Goal: Task Accomplishment & Management: Use online tool/utility

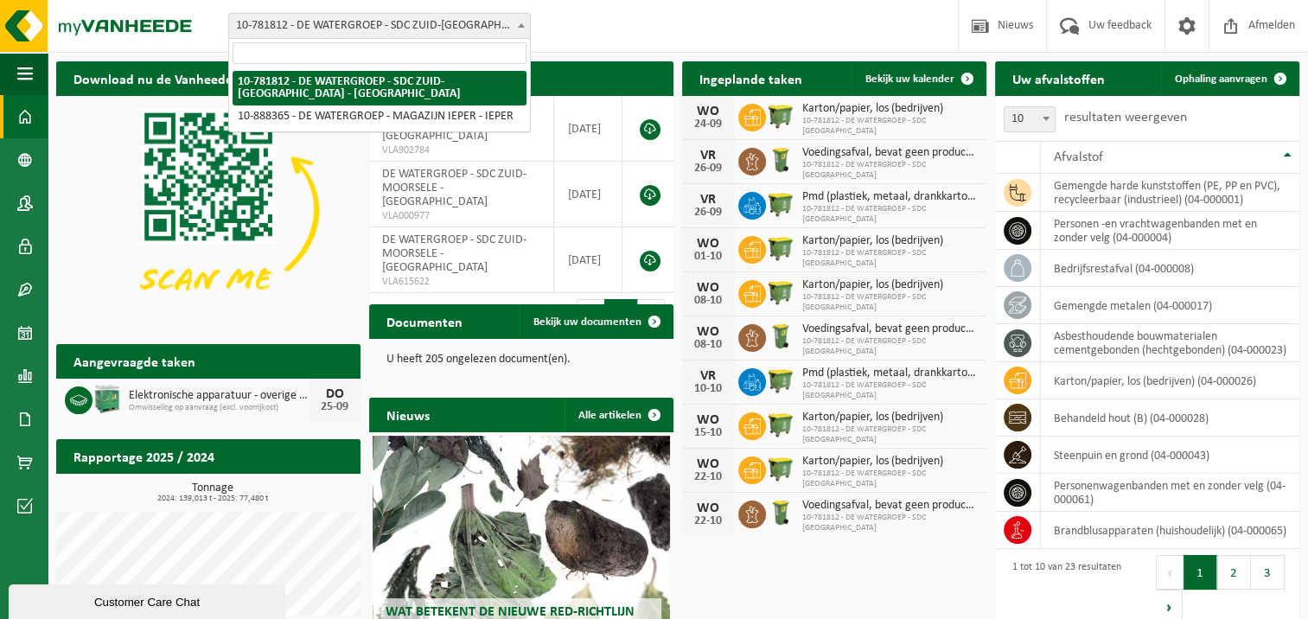
click at [518, 24] on b at bounding box center [521, 25] width 7 height 4
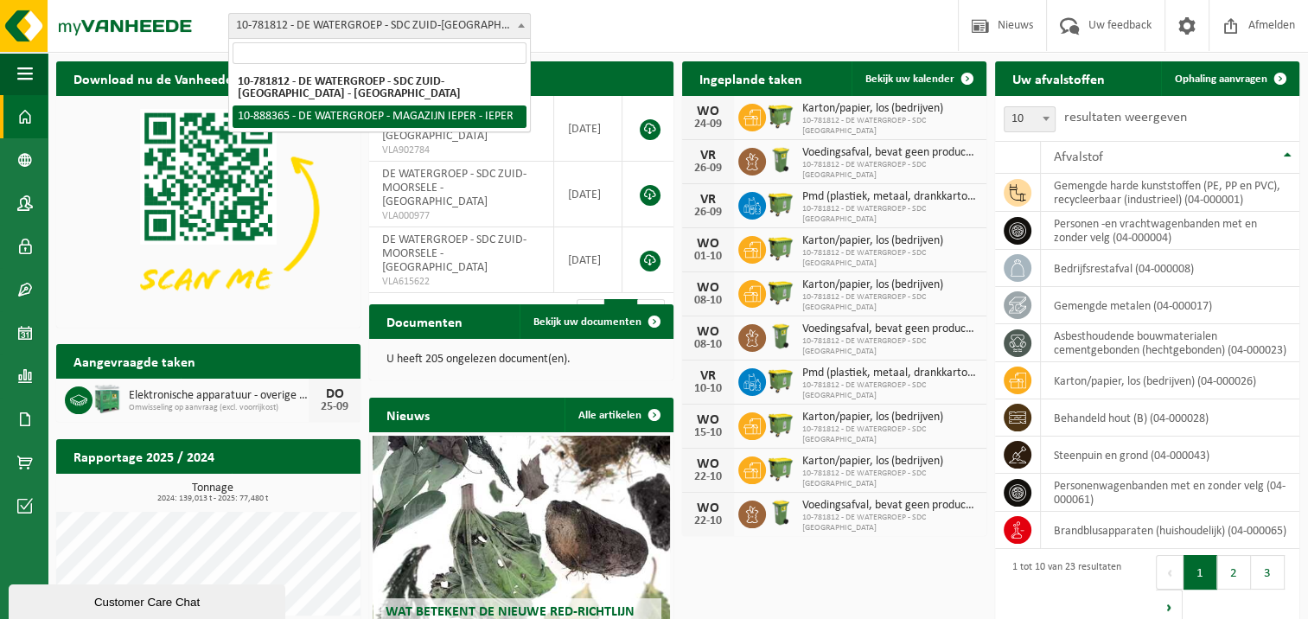
select select "113473"
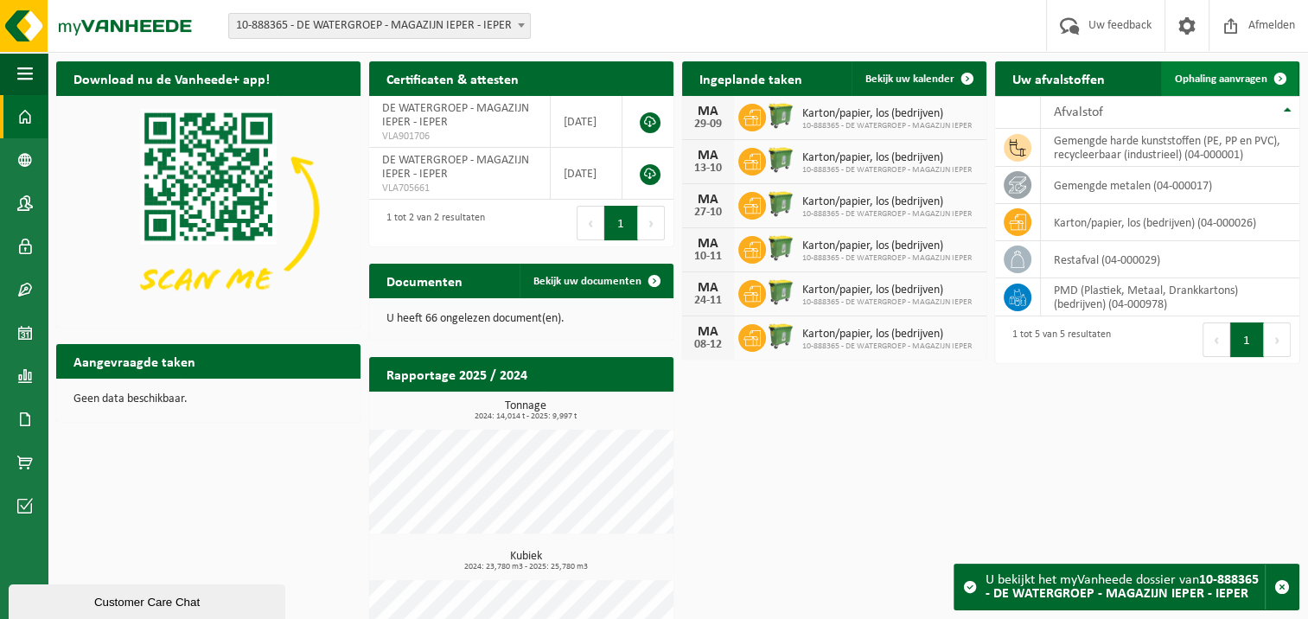
click at [1203, 82] on span "Ophaling aanvragen" at bounding box center [1221, 78] width 92 height 11
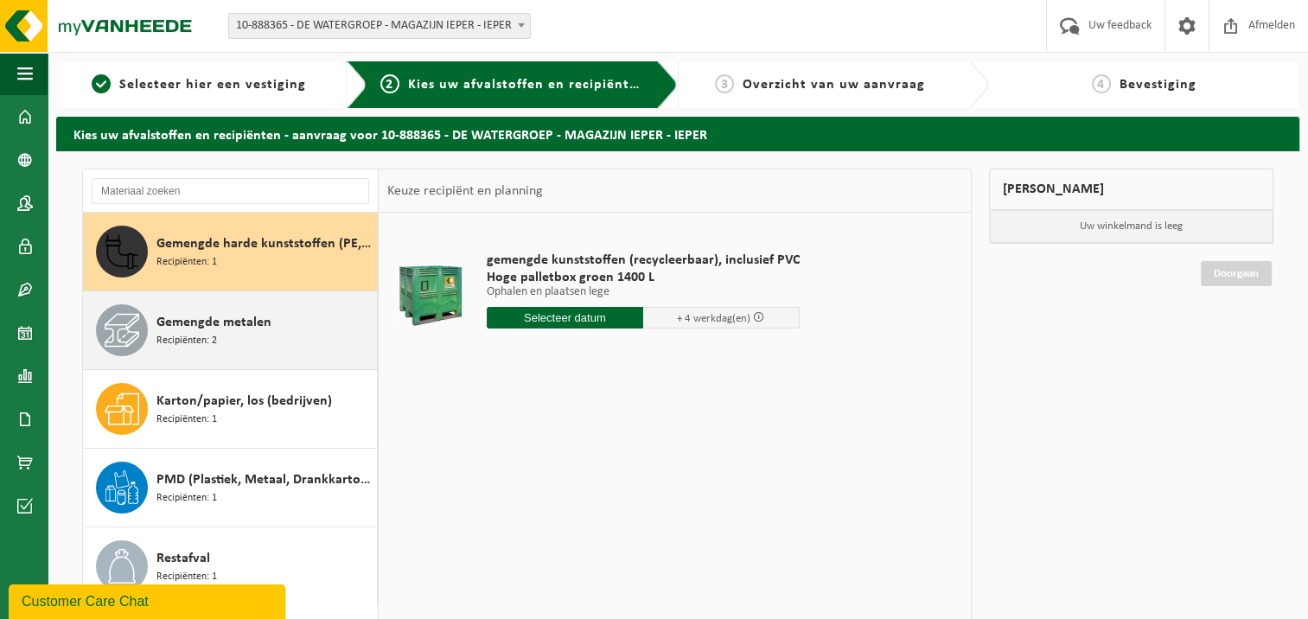
click at [198, 337] on span "Recipiënten: 2" at bounding box center [186, 341] width 61 height 16
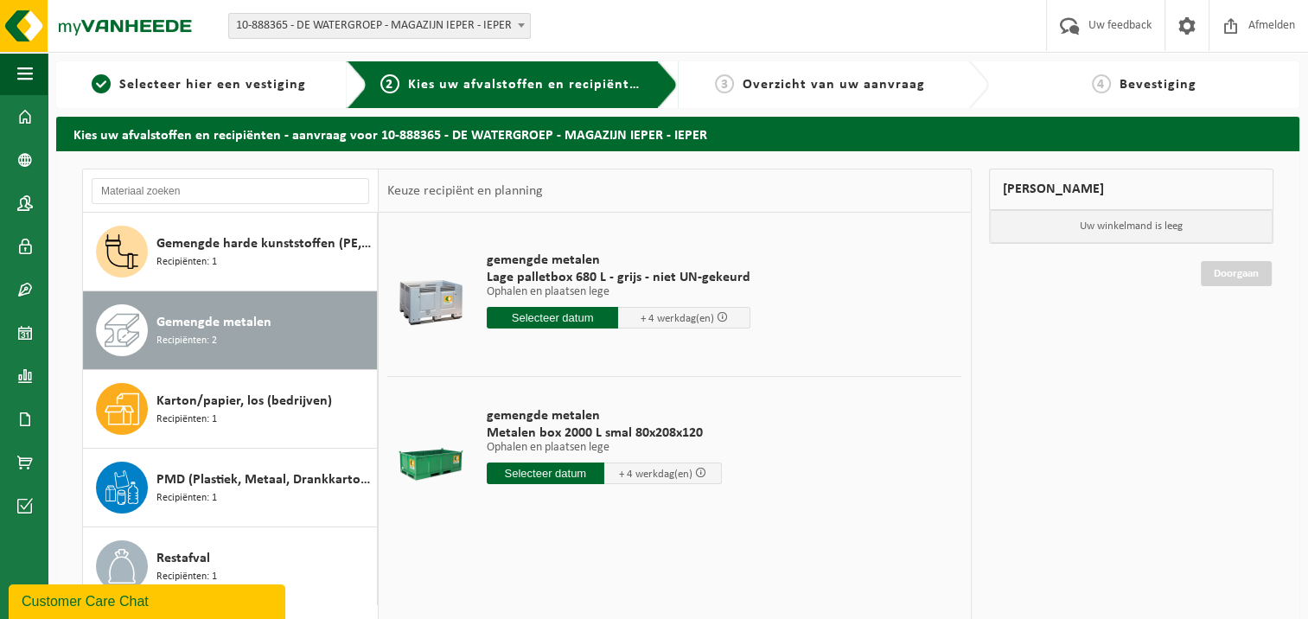
click at [548, 476] on input "text" at bounding box center [546, 473] width 118 height 22
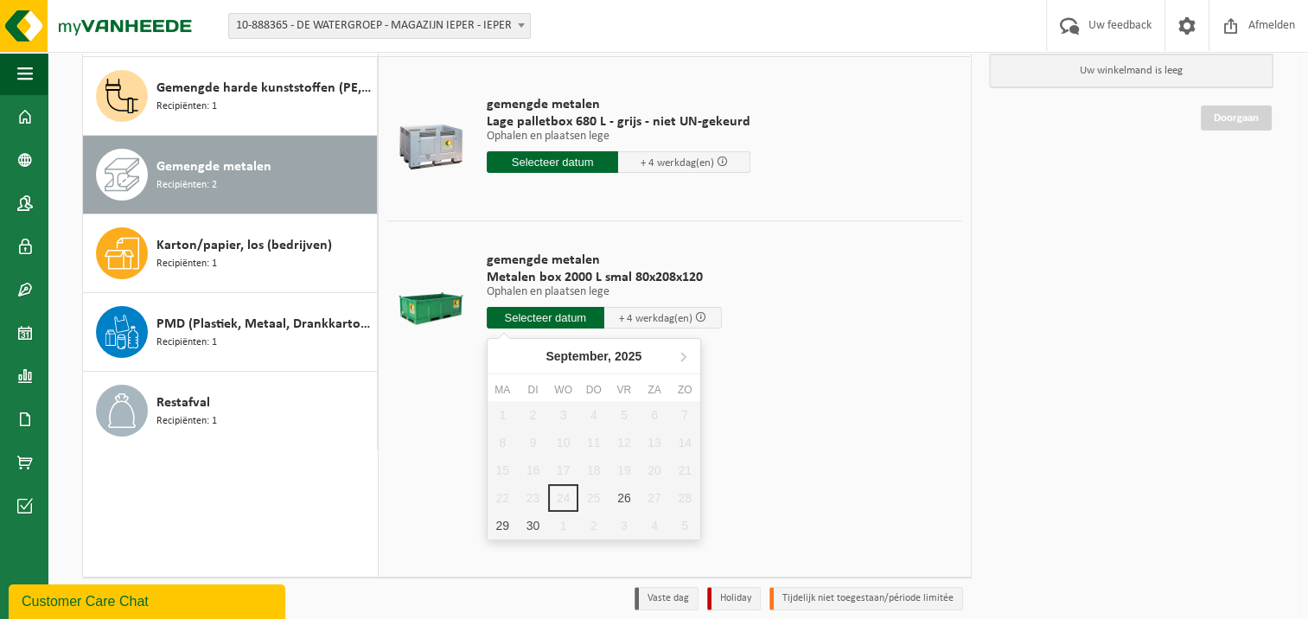
scroll to position [225, 0]
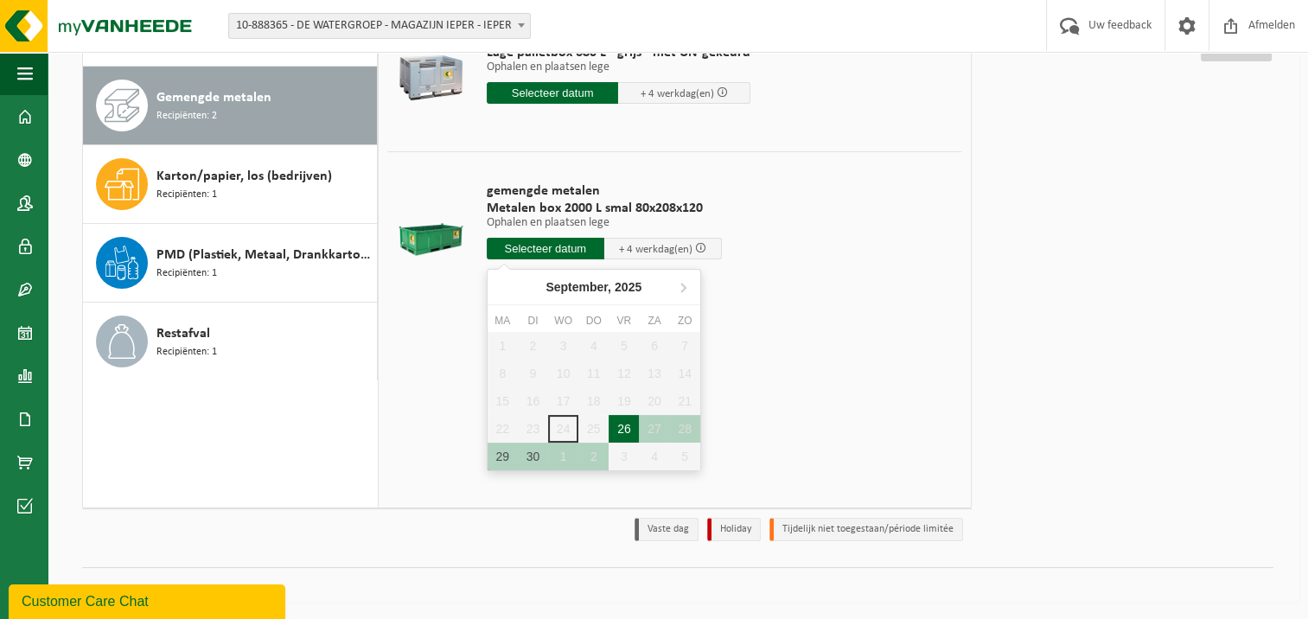
click at [623, 427] on div "26" at bounding box center [623, 429] width 30 height 28
type input "Van 2025-09-26"
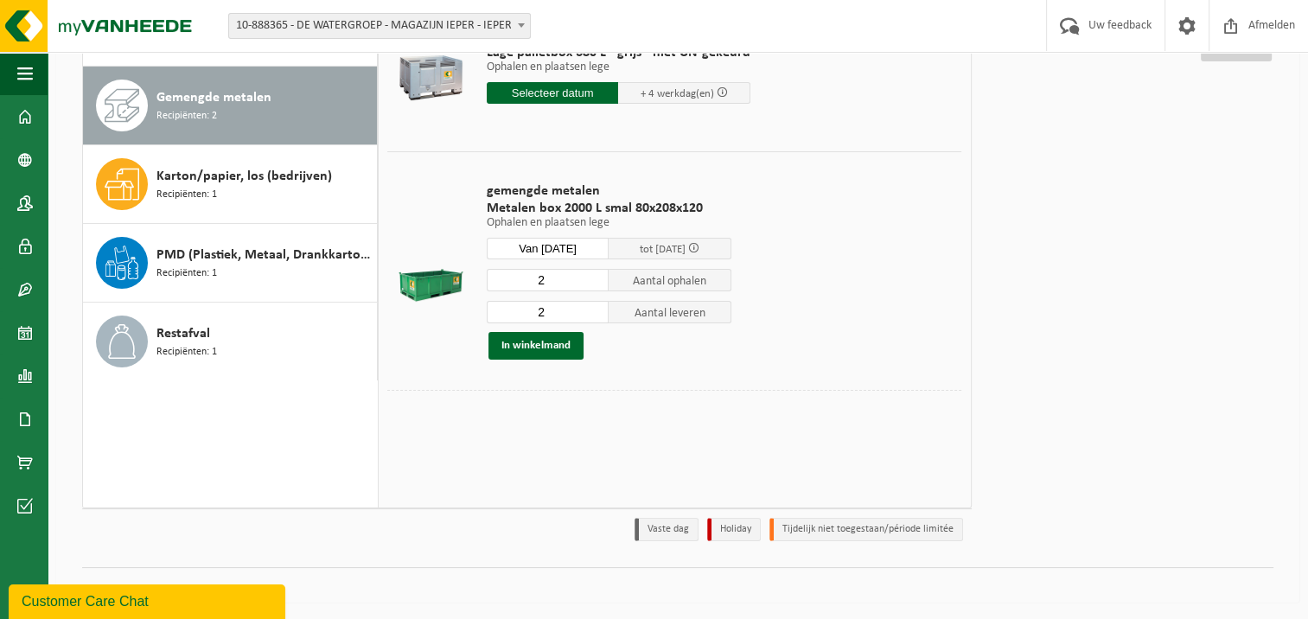
click at [553, 285] on input "2" at bounding box center [548, 280] width 123 height 22
type input "1"
click at [594, 283] on input "1" at bounding box center [548, 280] width 123 height 22
type input "1"
click at [596, 315] on input "1" at bounding box center [548, 312] width 123 height 22
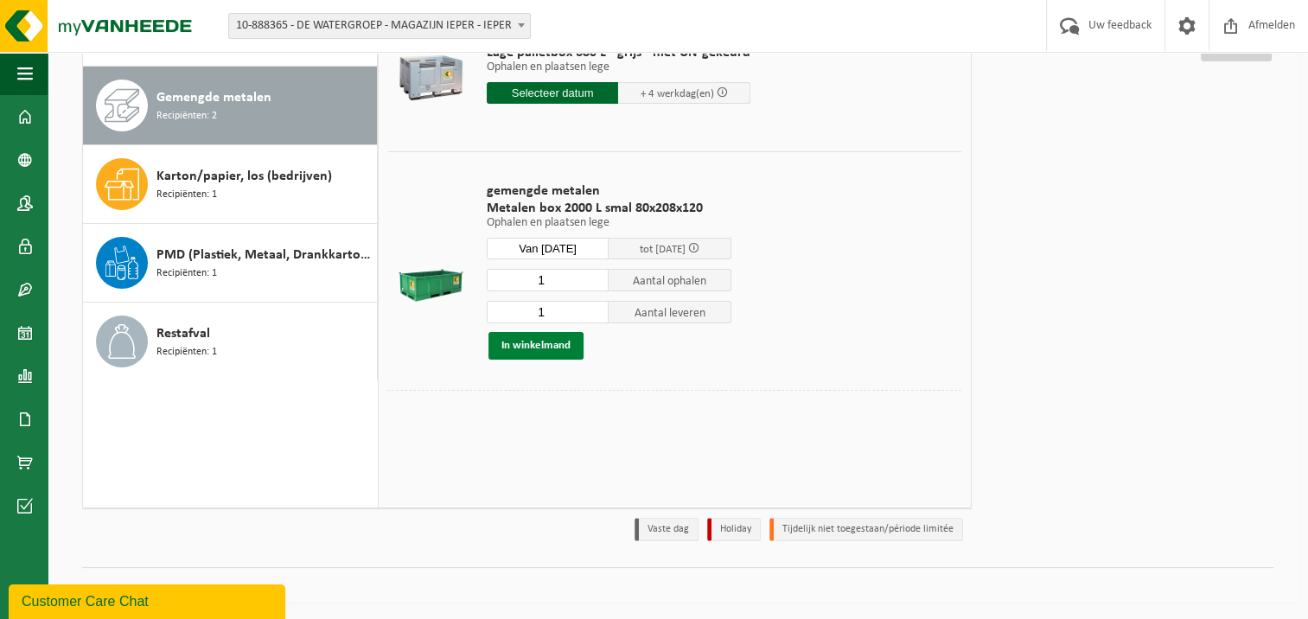
click at [525, 343] on button "In winkelmand" at bounding box center [535, 346] width 95 height 28
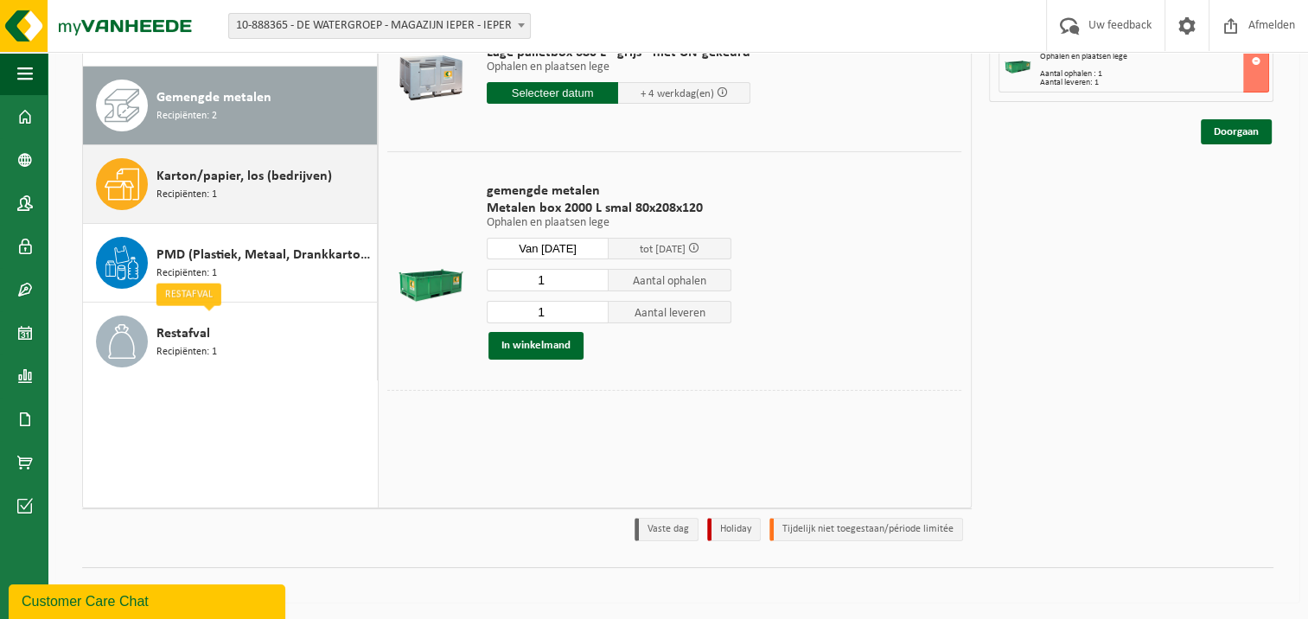
click at [194, 180] on span "Karton/papier, los (bedrijven)" at bounding box center [243, 176] width 175 height 21
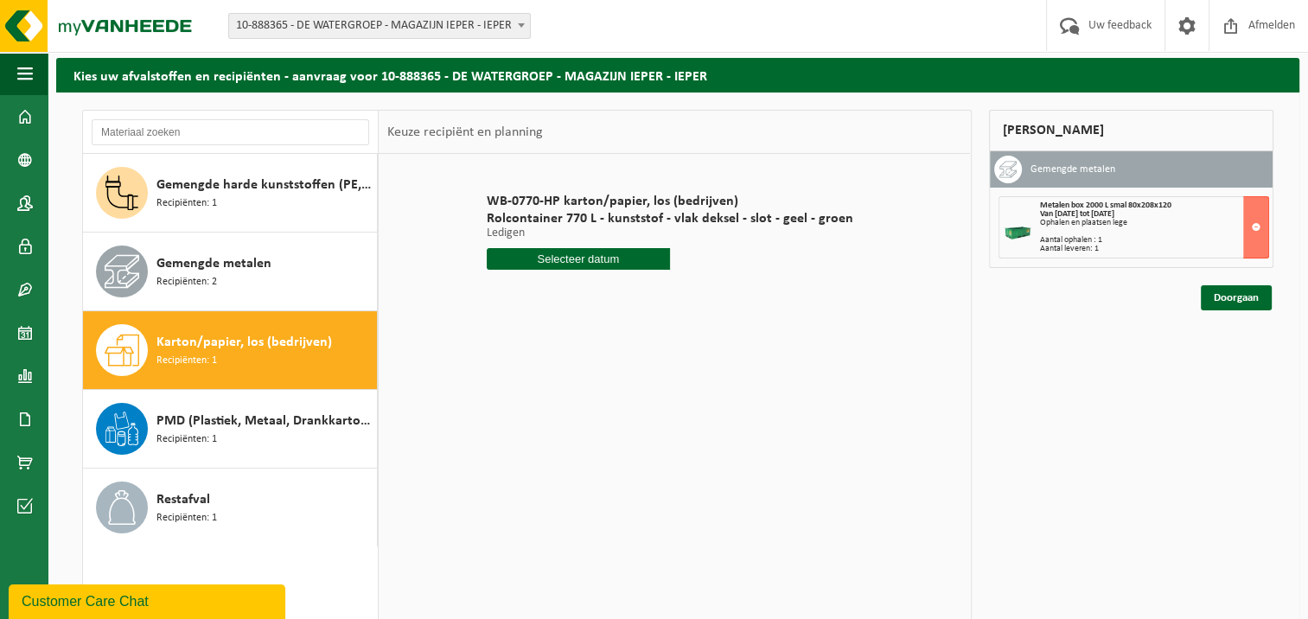
scroll to position [52, 0]
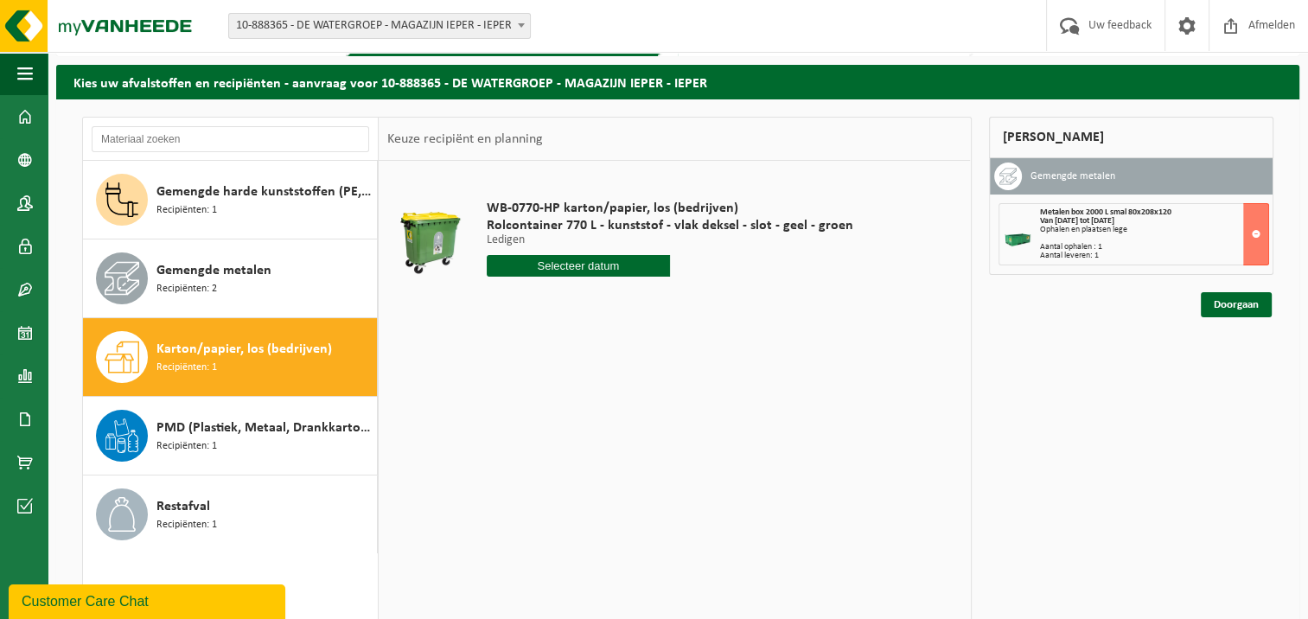
click at [564, 266] on input "text" at bounding box center [578, 266] width 183 height 22
click at [679, 310] on icon at bounding box center [683, 305] width 28 height 28
click at [507, 391] on div "6" at bounding box center [502, 392] width 30 height 28
type input "Van 2025-10-06"
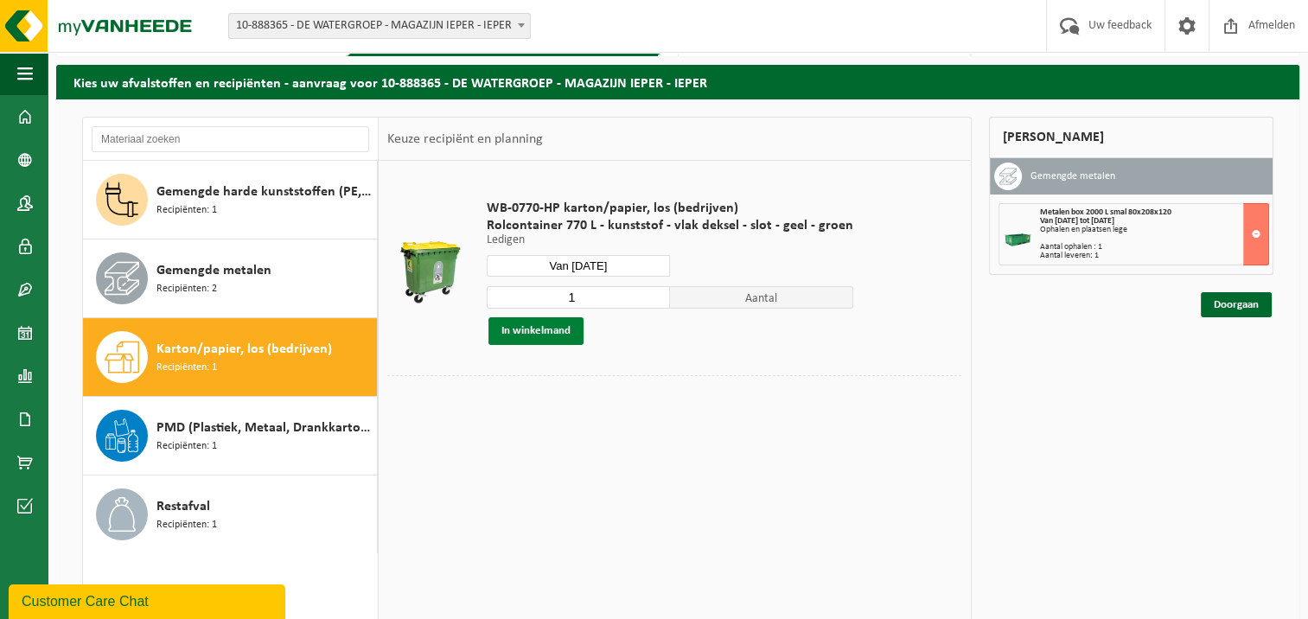
click at [526, 333] on button "In winkelmand" at bounding box center [535, 331] width 95 height 28
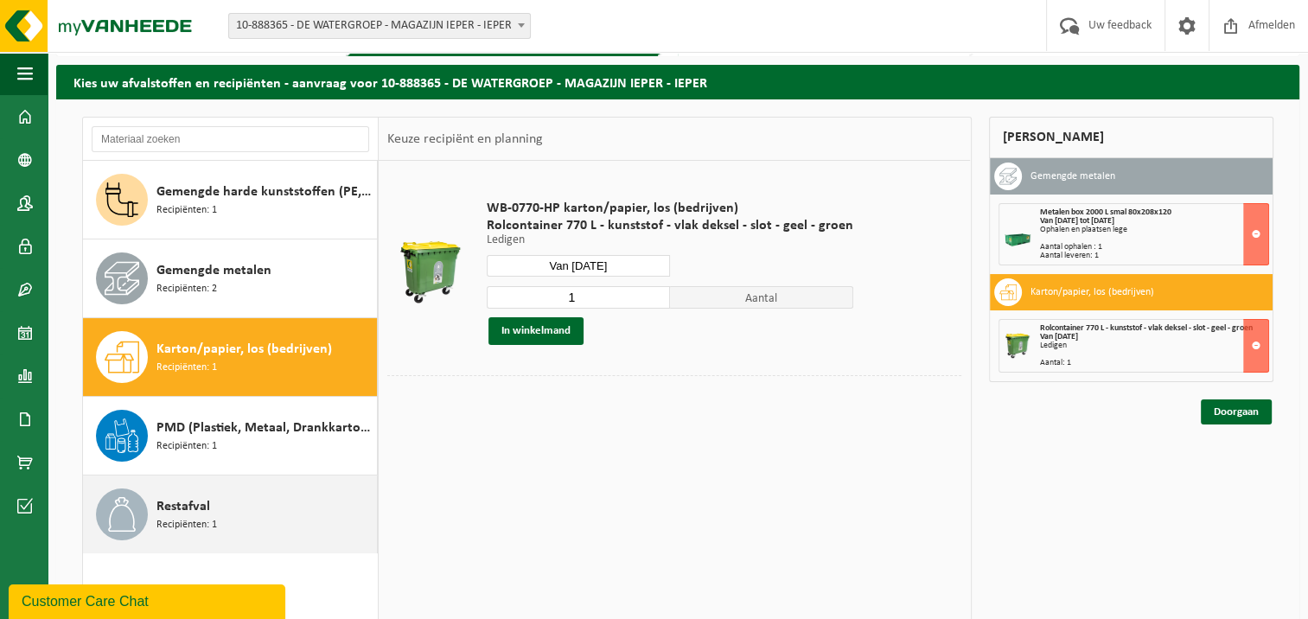
click at [195, 522] on span "Recipiënten: 1" at bounding box center [186, 525] width 61 height 16
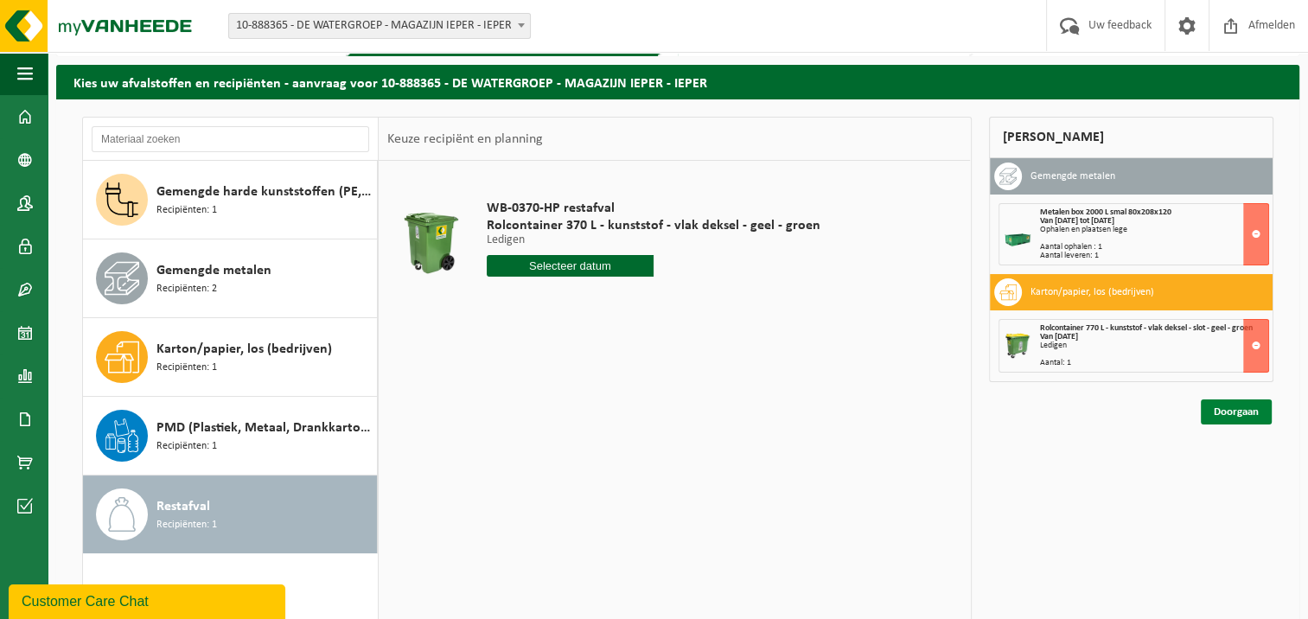
click at [1227, 413] on link "Doorgaan" at bounding box center [1236, 411] width 71 height 25
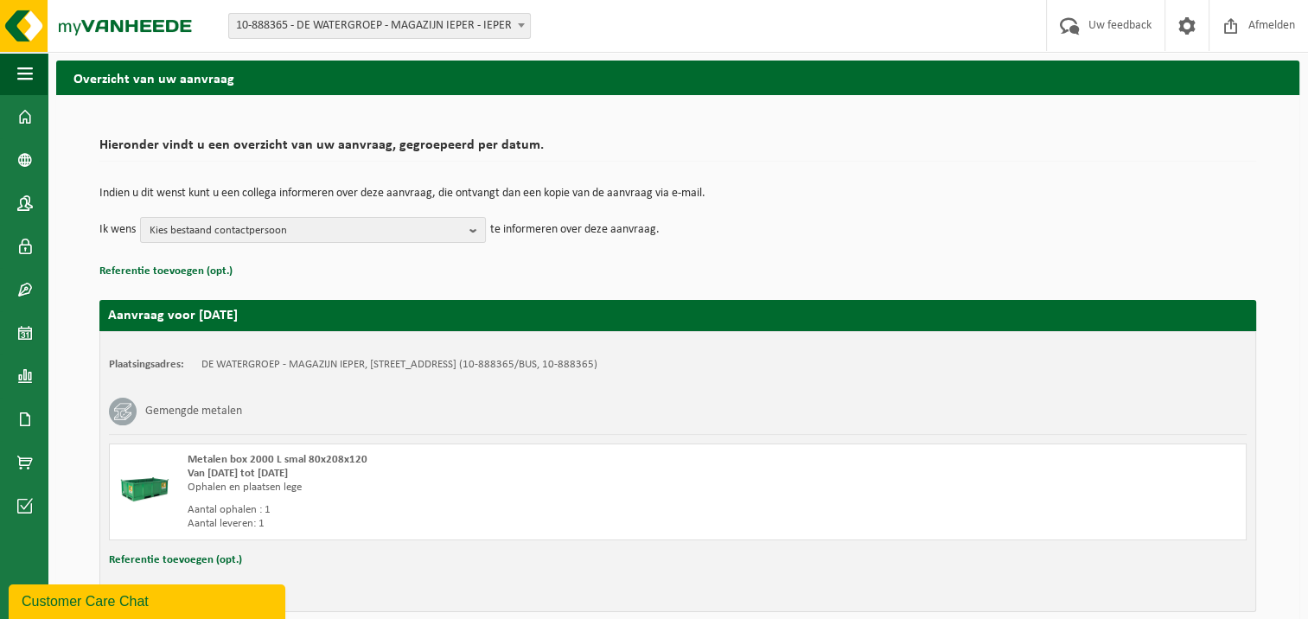
scroll to position [86, 0]
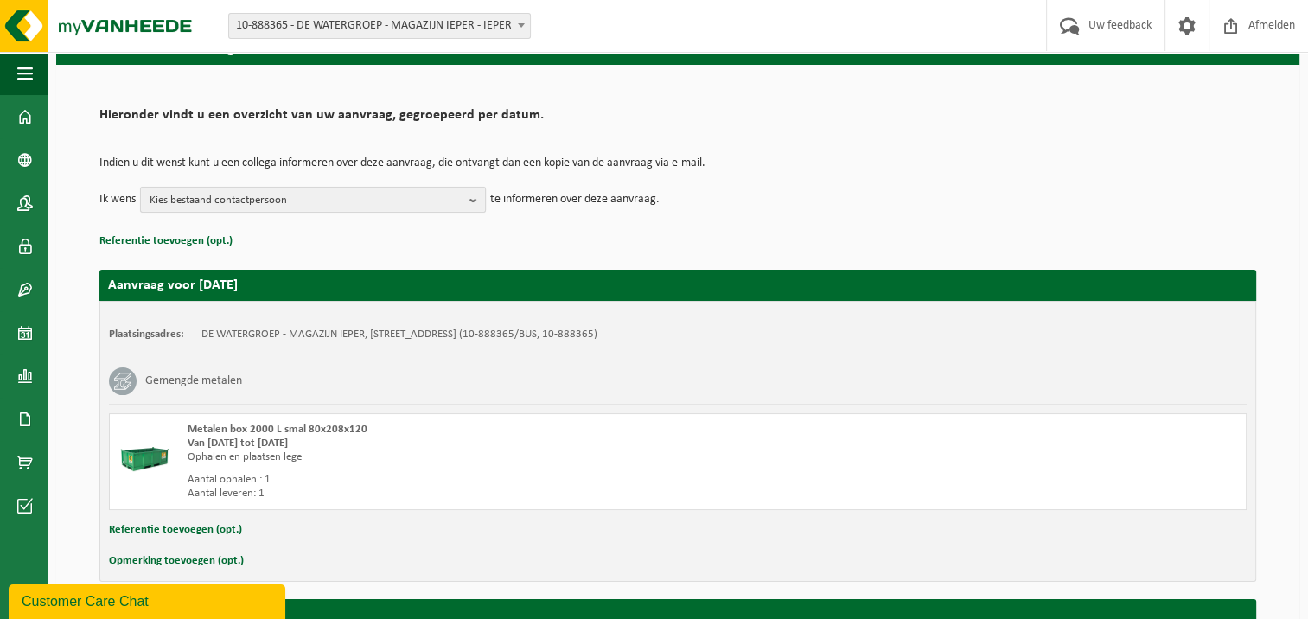
click at [470, 197] on b "button" at bounding box center [477, 200] width 16 height 24
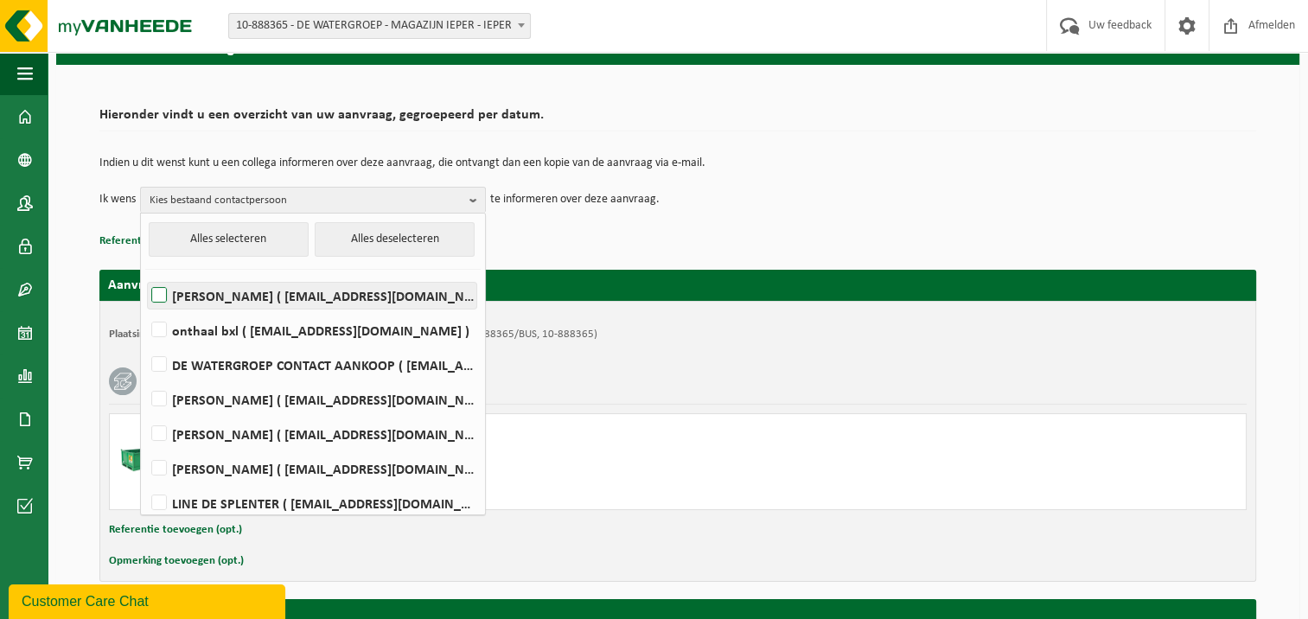
click at [162, 287] on label "JOKE BRENNING ( joke.brenning@dewatergroep.be )" at bounding box center [312, 296] width 328 height 26
click at [145, 274] on input "JOKE BRENNING ( joke.brenning@dewatergroep.be )" at bounding box center [144, 273] width 1 height 1
checkbox input "true"
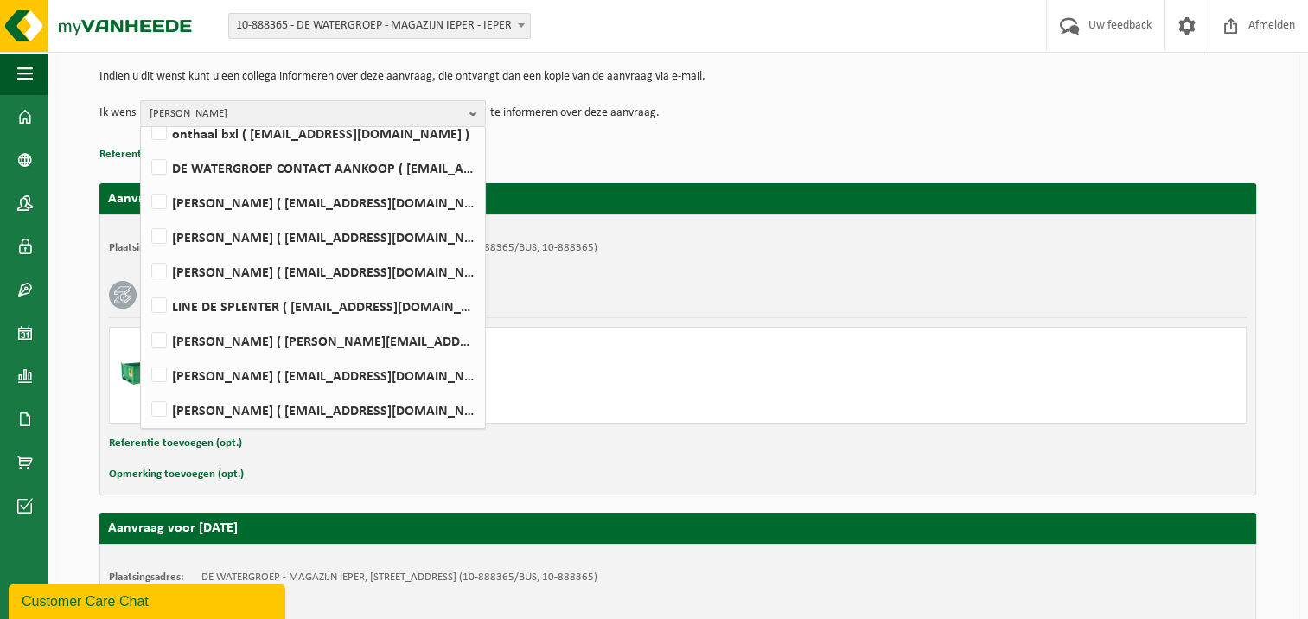
scroll to position [0, 0]
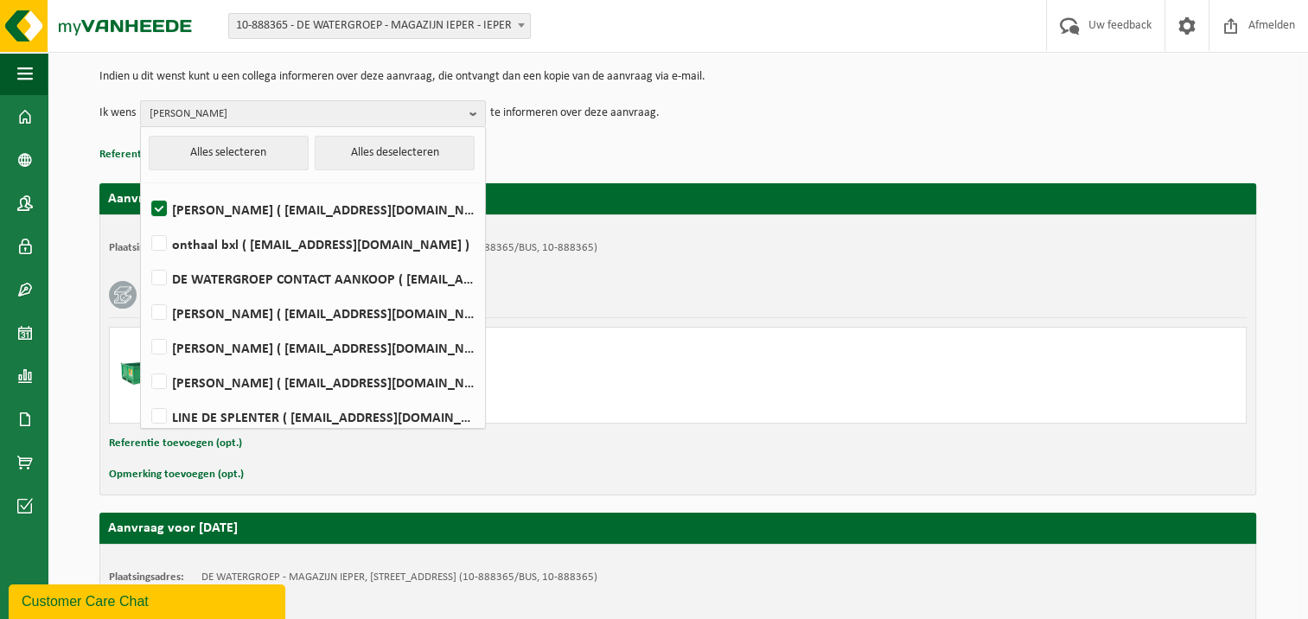
click at [789, 129] on div "Indien u dit wenst kunt u een collega informeren over deze aanvraag, die ontvan…" at bounding box center [677, 99] width 1156 height 90
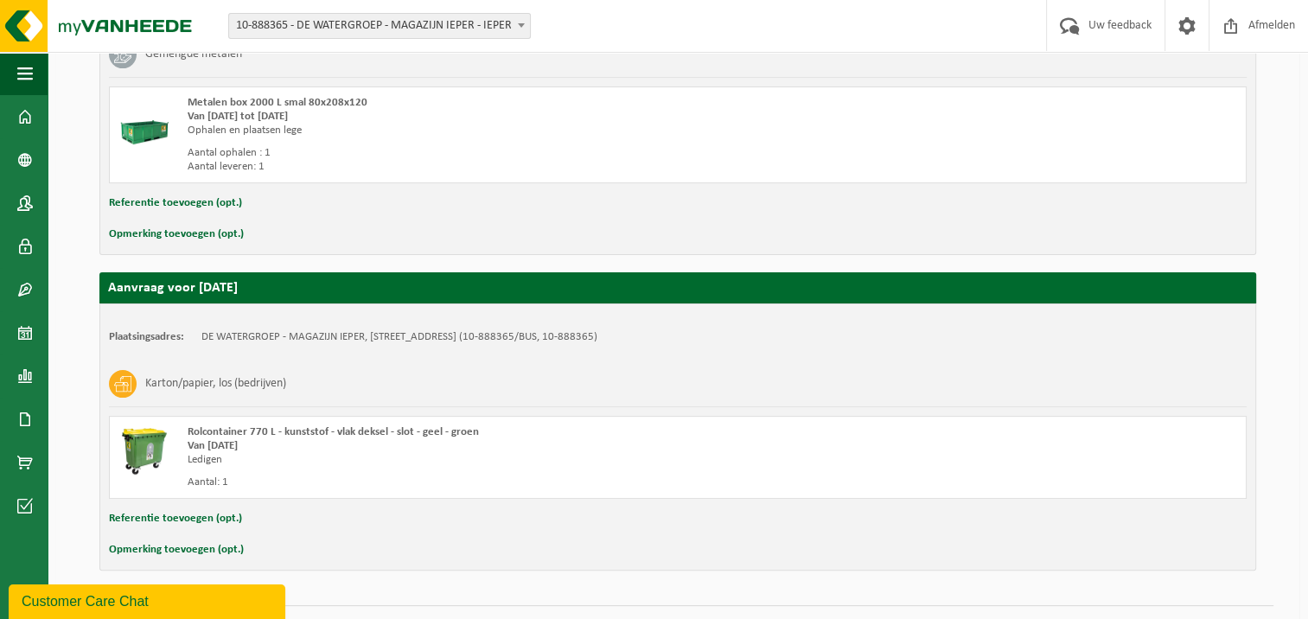
scroll to position [449, 0]
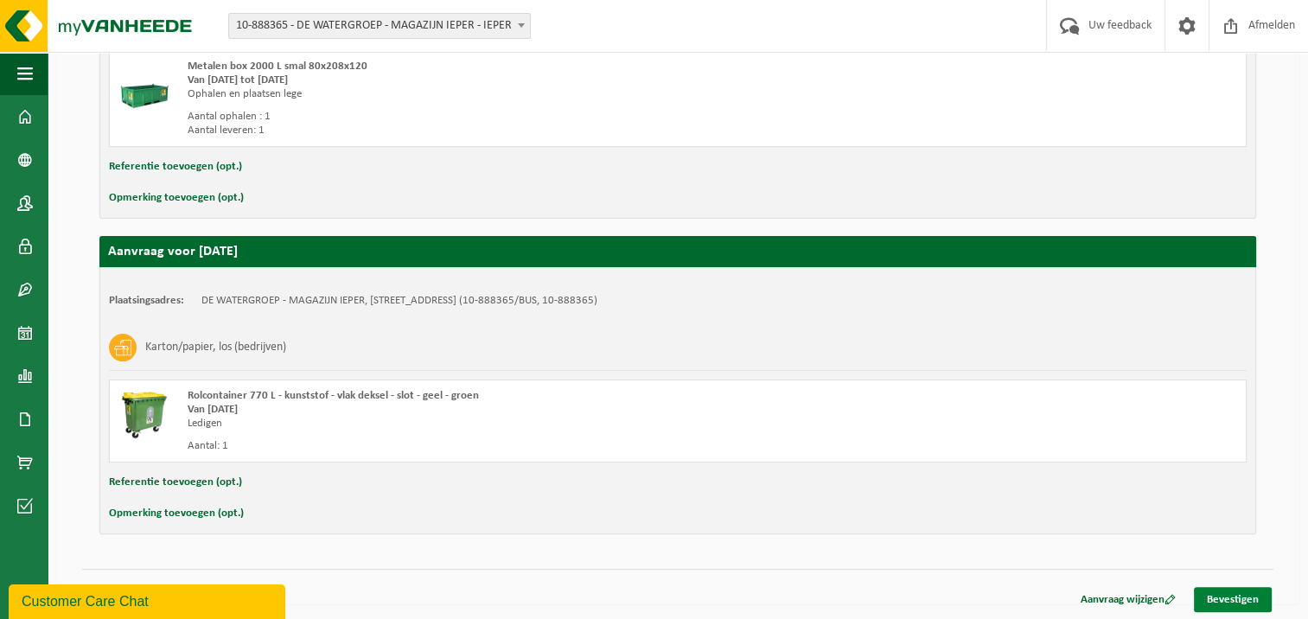
click at [1218, 593] on link "Bevestigen" at bounding box center [1233, 599] width 78 height 25
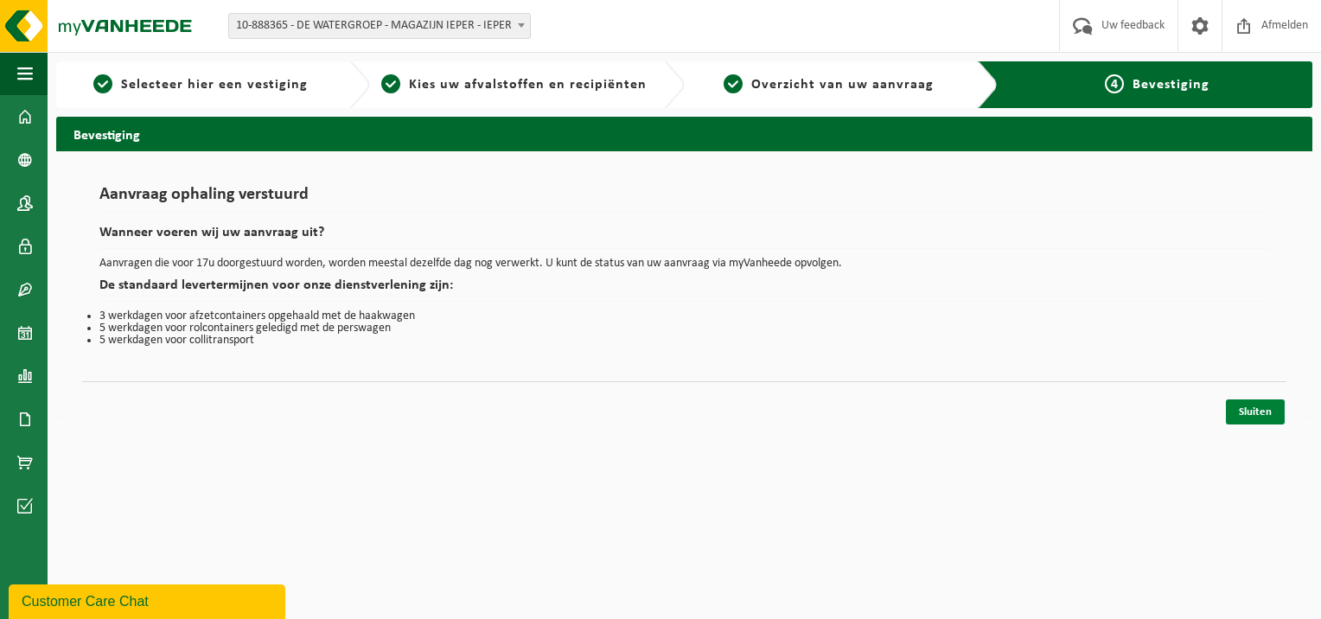
click at [1252, 412] on link "Sluiten" at bounding box center [1255, 411] width 59 height 25
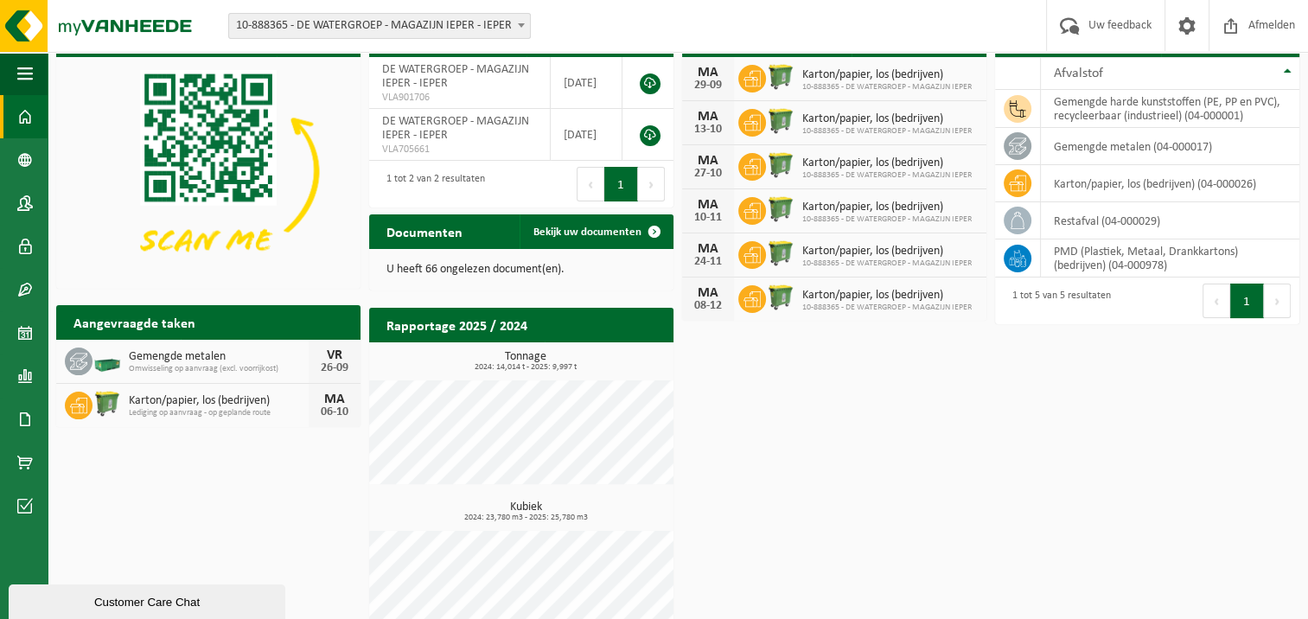
scroll to position [71, 0]
